Goal: Transaction & Acquisition: Purchase product/service

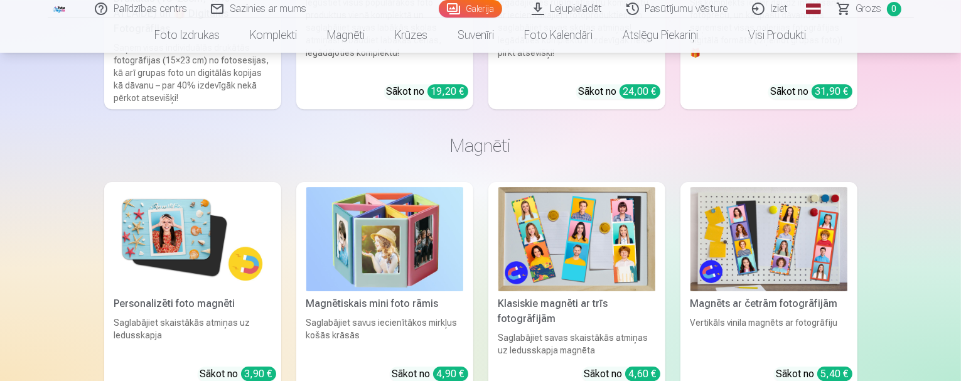
scroll to position [4143, 0]
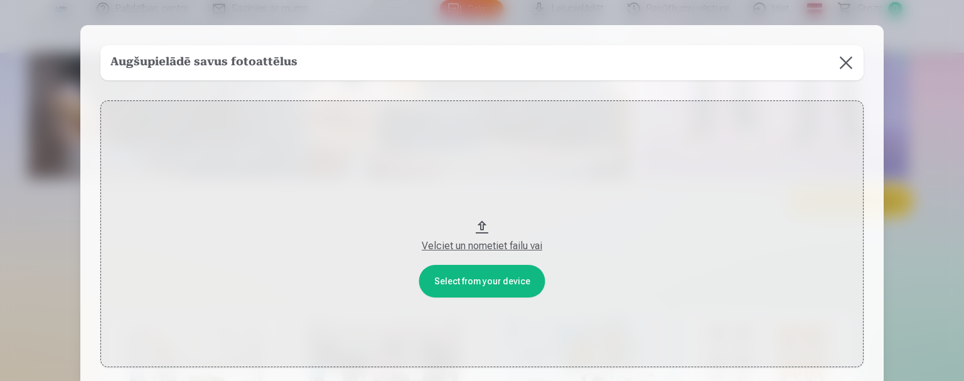
click at [842, 56] on button at bounding box center [846, 62] width 35 height 35
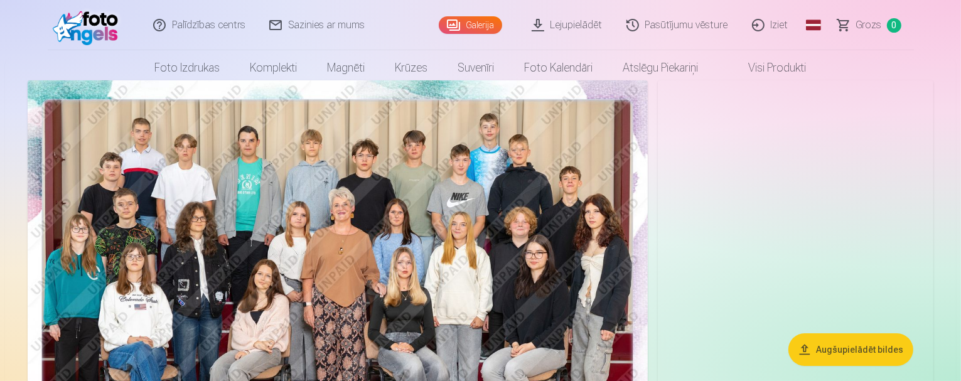
scroll to position [126, 0]
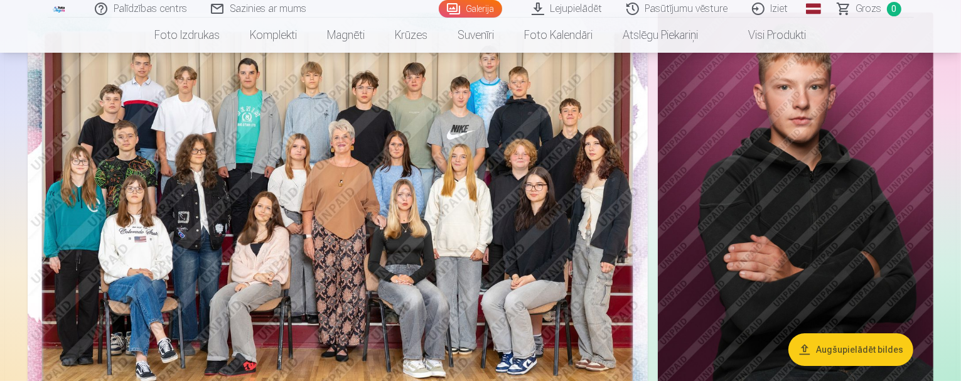
click at [737, 150] on img at bounding box center [796, 220] width 276 height 414
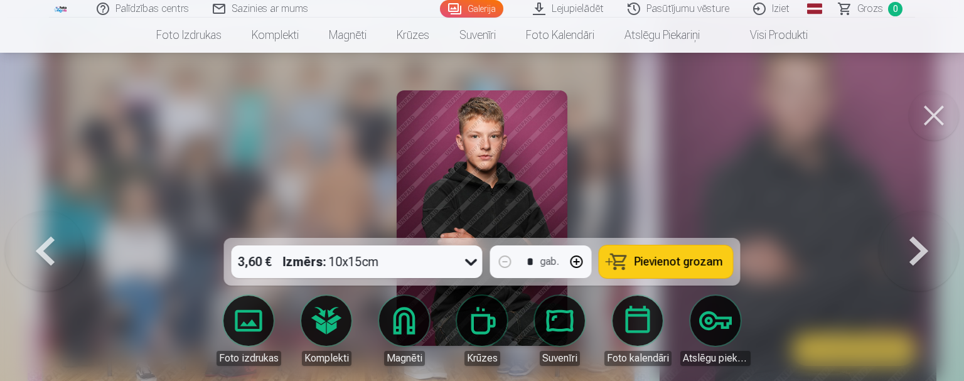
click at [918, 225] on button at bounding box center [919, 218] width 80 height 14
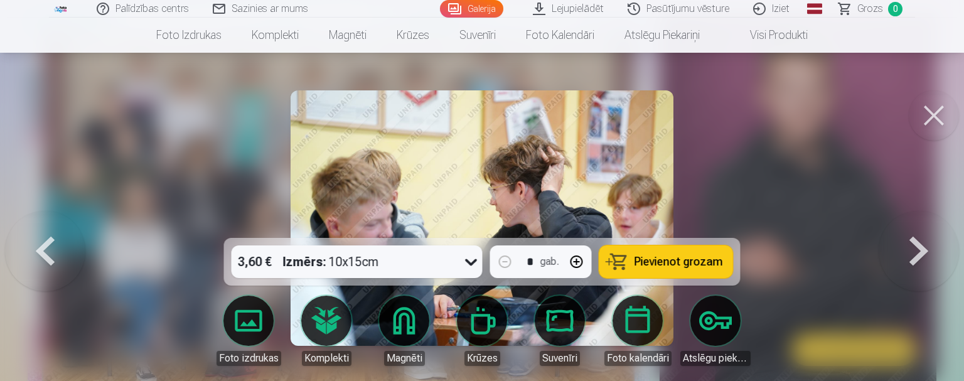
click at [51, 225] on button at bounding box center [45, 218] width 80 height 14
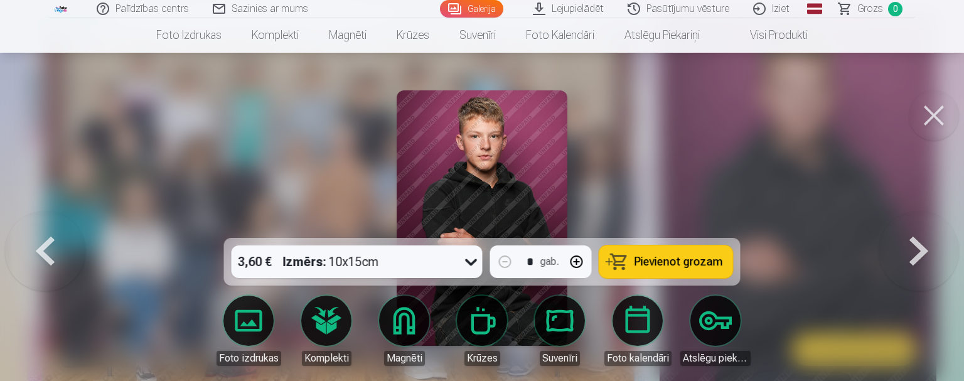
click at [934, 112] on button at bounding box center [934, 115] width 50 height 50
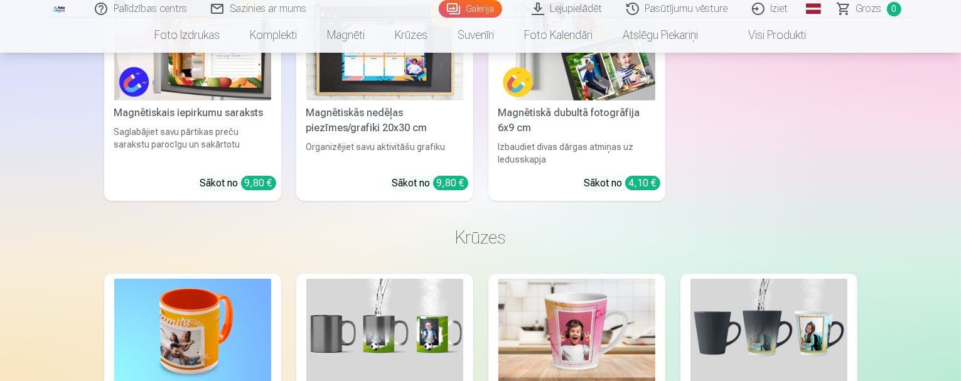
scroll to position [4394, 0]
